Goal: Task Accomplishment & Management: Complete application form

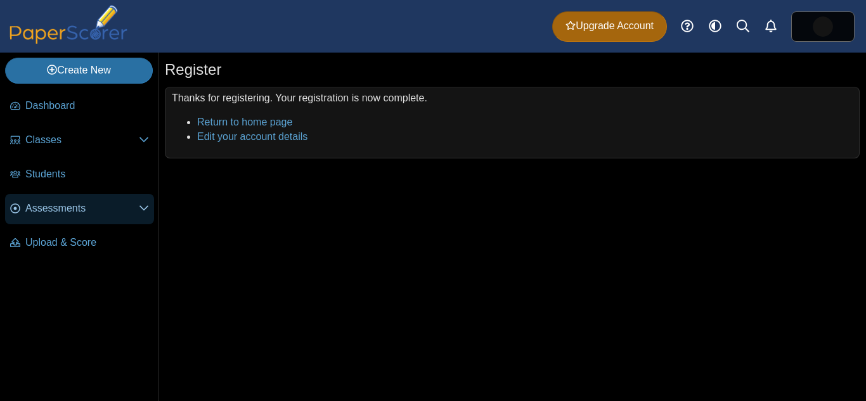
click at [112, 202] on span "Assessments" at bounding box center [82, 209] width 114 height 14
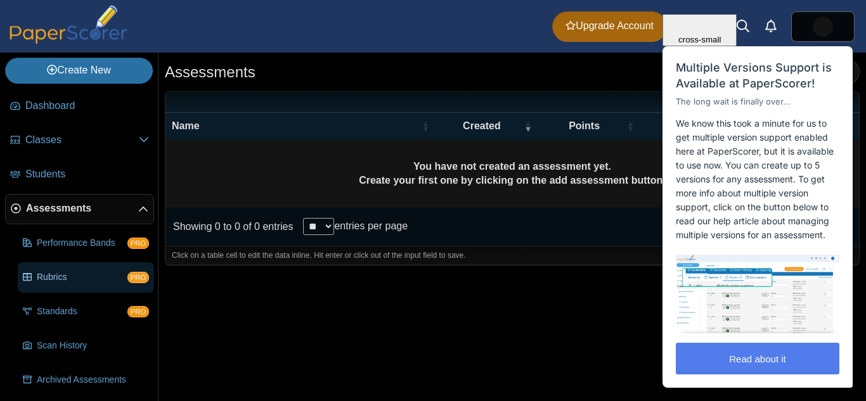
scroll to position [37, 0]
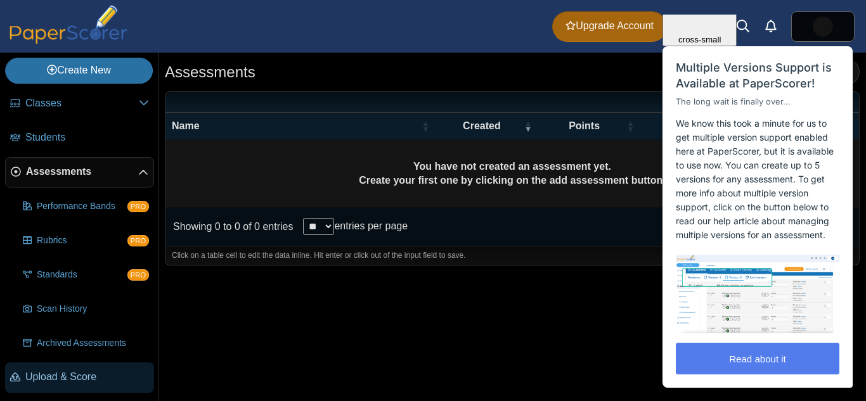
click at [62, 374] on span "Upload & Score" at bounding box center [87, 377] width 124 height 14
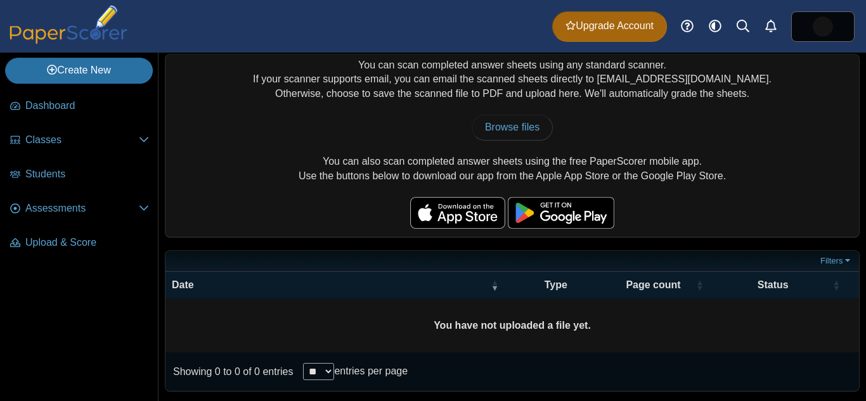
scroll to position [32, 0]
click at [125, 70] on link "Create New" at bounding box center [79, 70] width 148 height 25
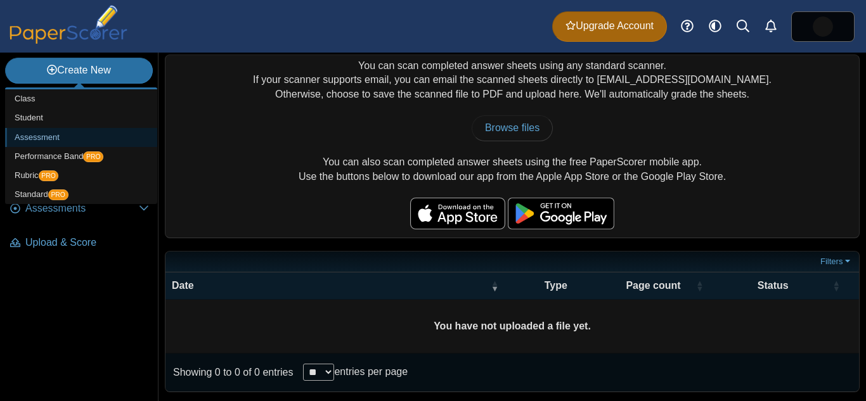
click at [32, 140] on link "Assessment" at bounding box center [81, 137] width 152 height 19
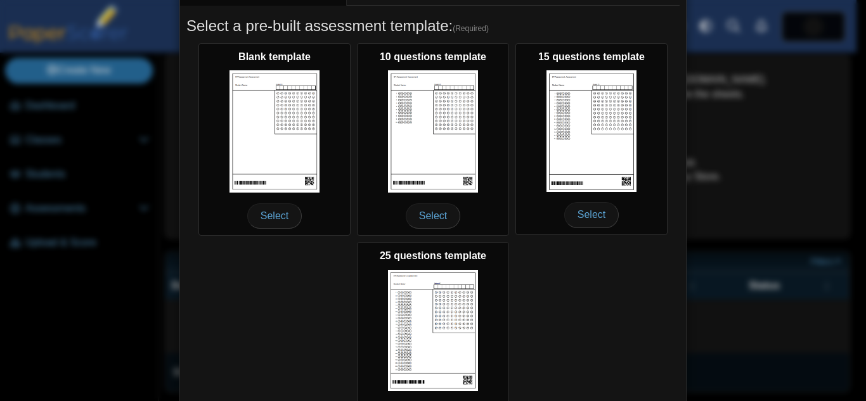
scroll to position [208, 0]
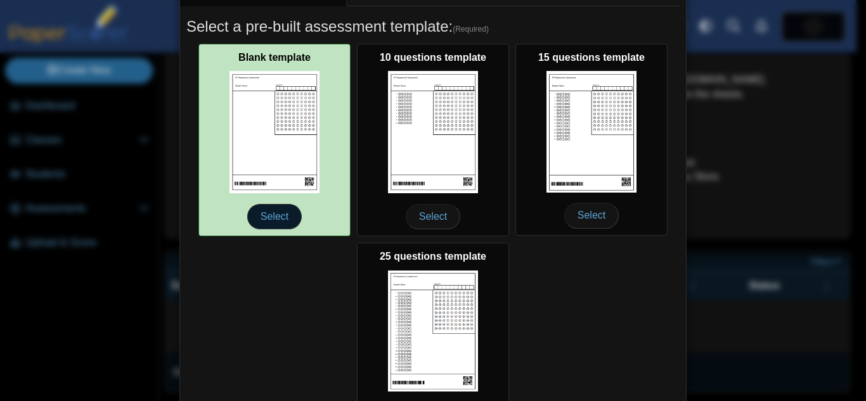
type input "*********"
click at [272, 209] on span "Select" at bounding box center [274, 216] width 55 height 25
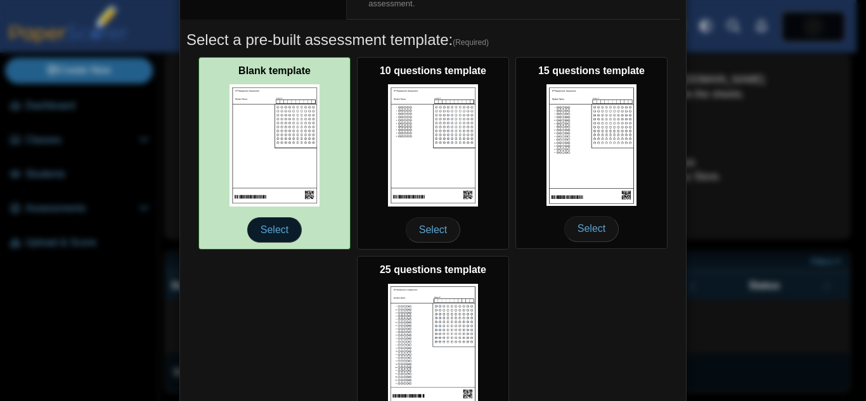
scroll to position [167, 0]
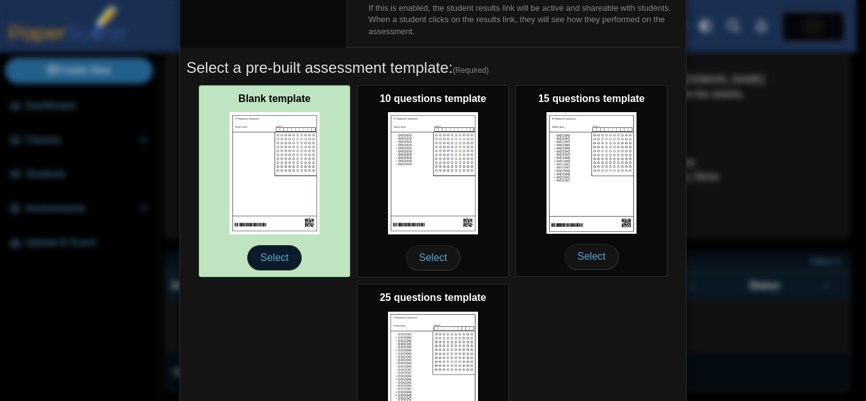
click at [263, 259] on span "Select" at bounding box center [274, 257] width 55 height 25
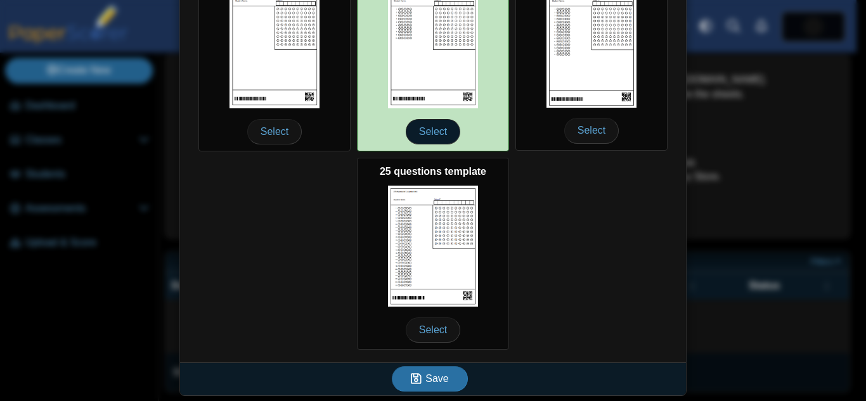
click at [443, 124] on span "Select" at bounding box center [433, 131] width 55 height 25
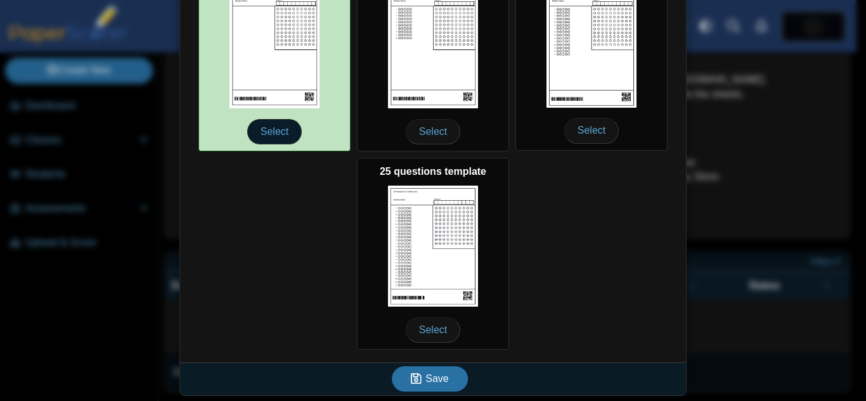
click at [265, 128] on span "Select" at bounding box center [274, 131] width 55 height 25
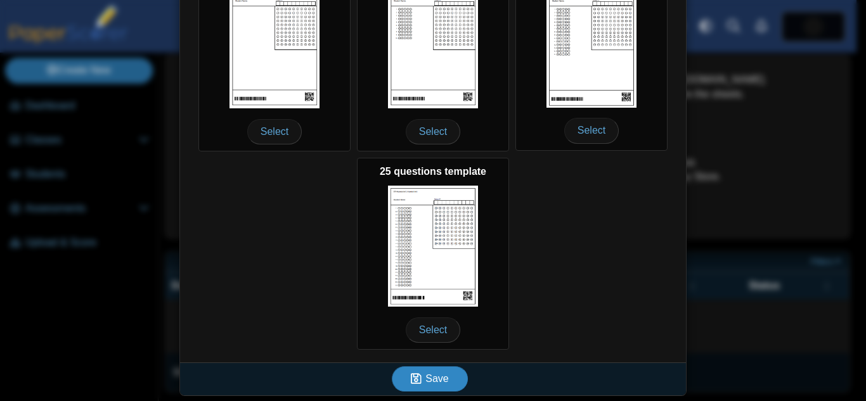
click at [434, 381] on span "Save" at bounding box center [437, 379] width 23 height 11
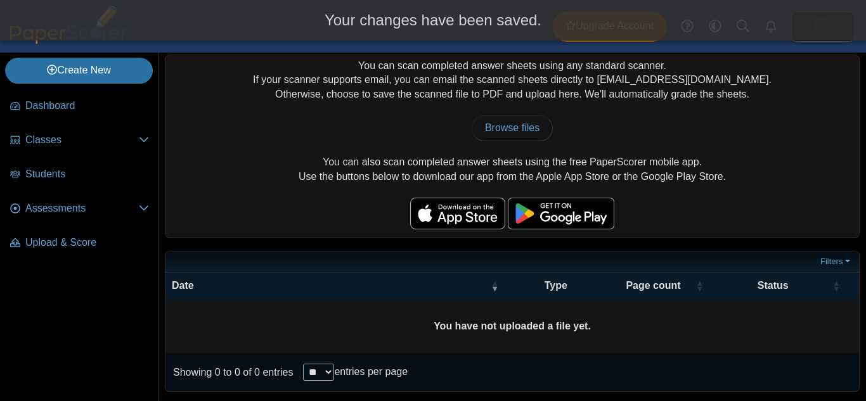
click at [434, 381] on body "Dashboard Classes Archived classes Students" at bounding box center [433, 200] width 866 height 401
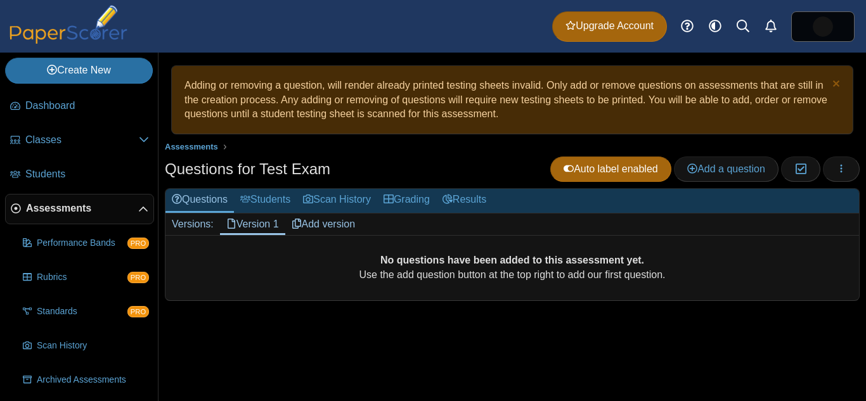
click at [243, 219] on link "Version 1" at bounding box center [252, 225] width 65 height 22
click at [187, 149] on span "Assessments" at bounding box center [191, 147] width 53 height 10
